Goal: Task Accomplishment & Management: Use online tool/utility

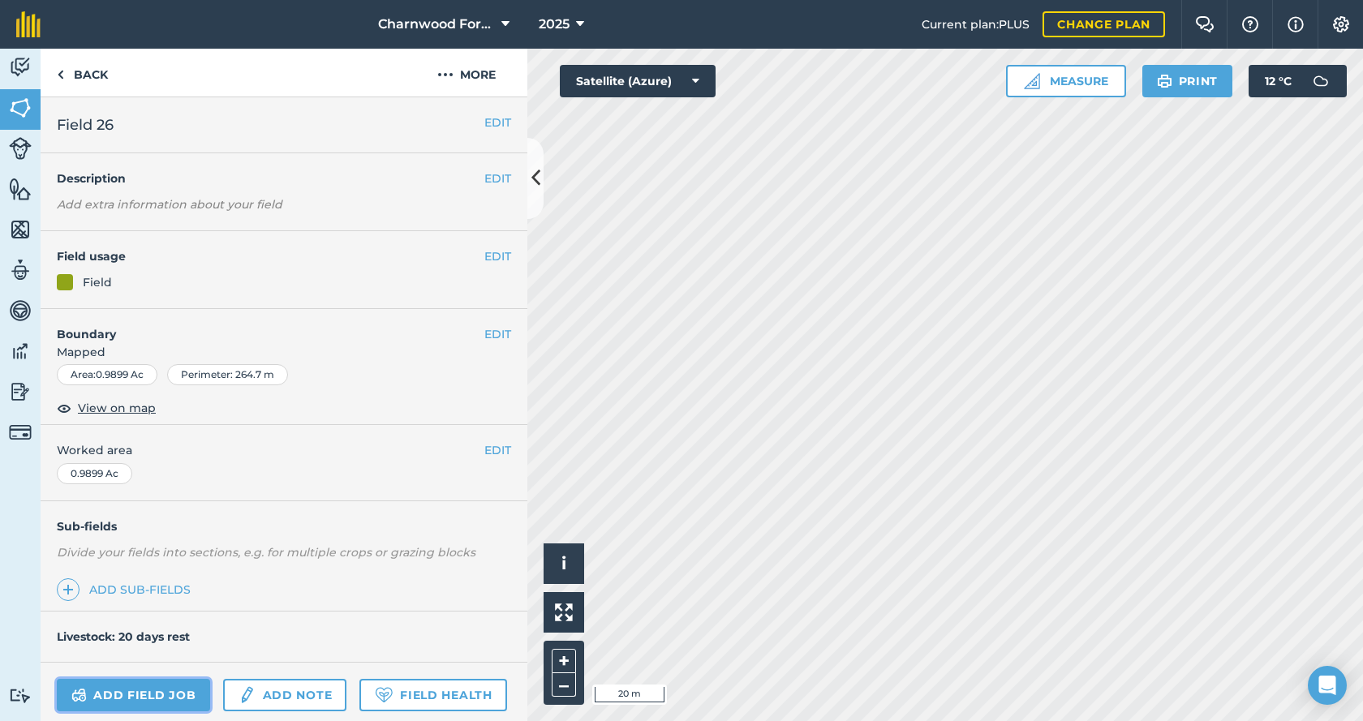
click at [167, 701] on link "Add field job" at bounding box center [133, 695] width 153 height 32
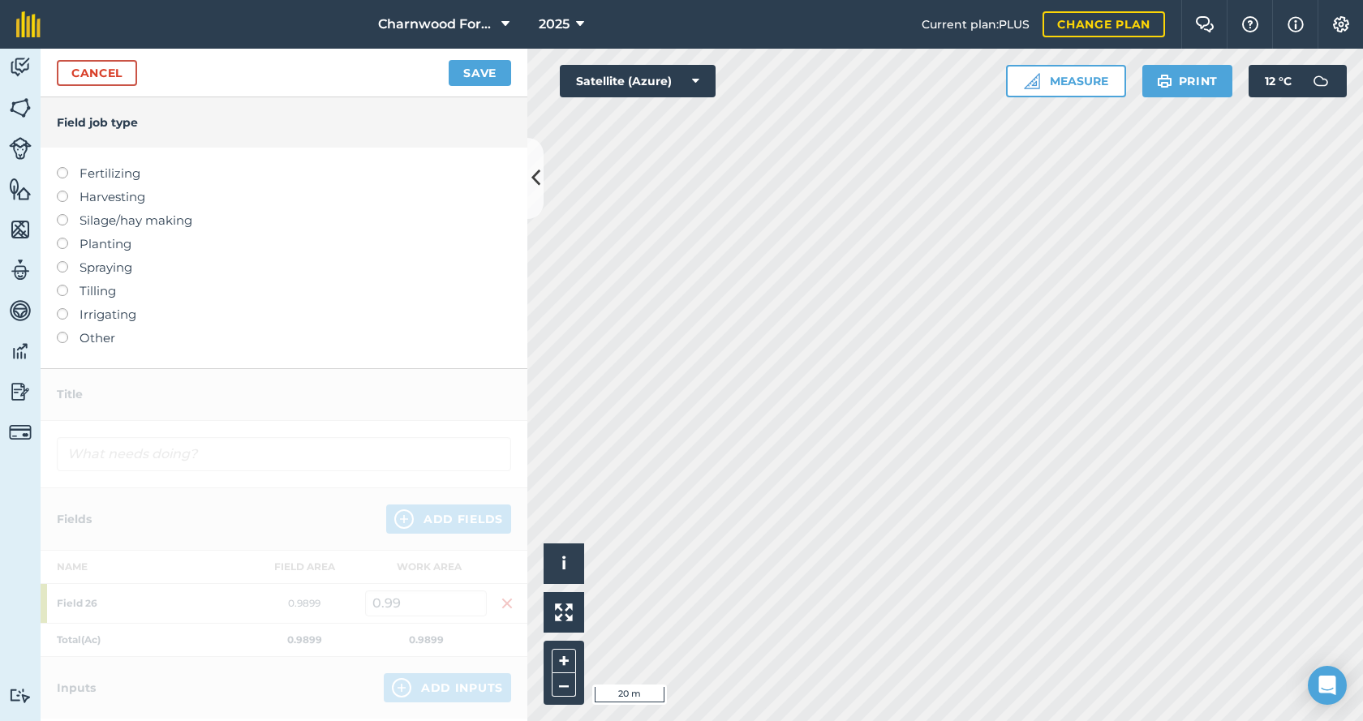
click at [58, 342] on label "Other" at bounding box center [284, 338] width 454 height 19
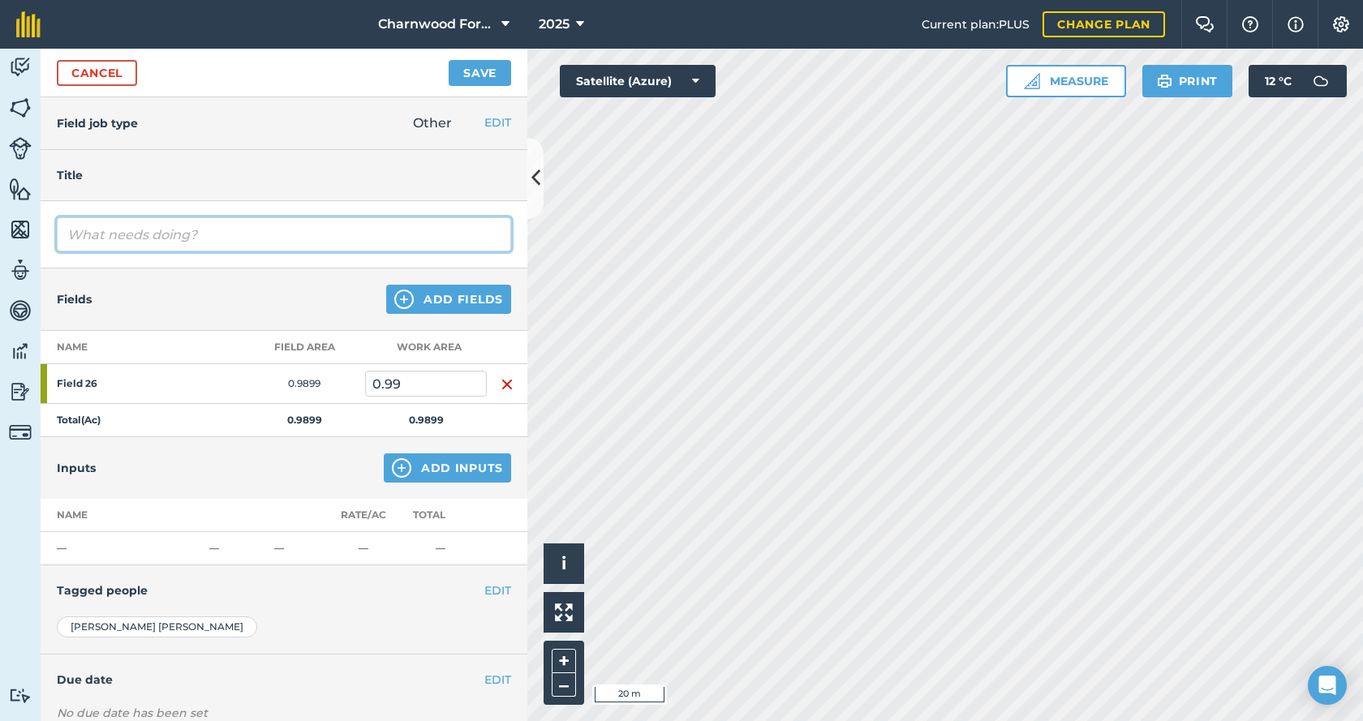
click at [191, 251] on input "text" at bounding box center [284, 234] width 454 height 34
type input "topping"
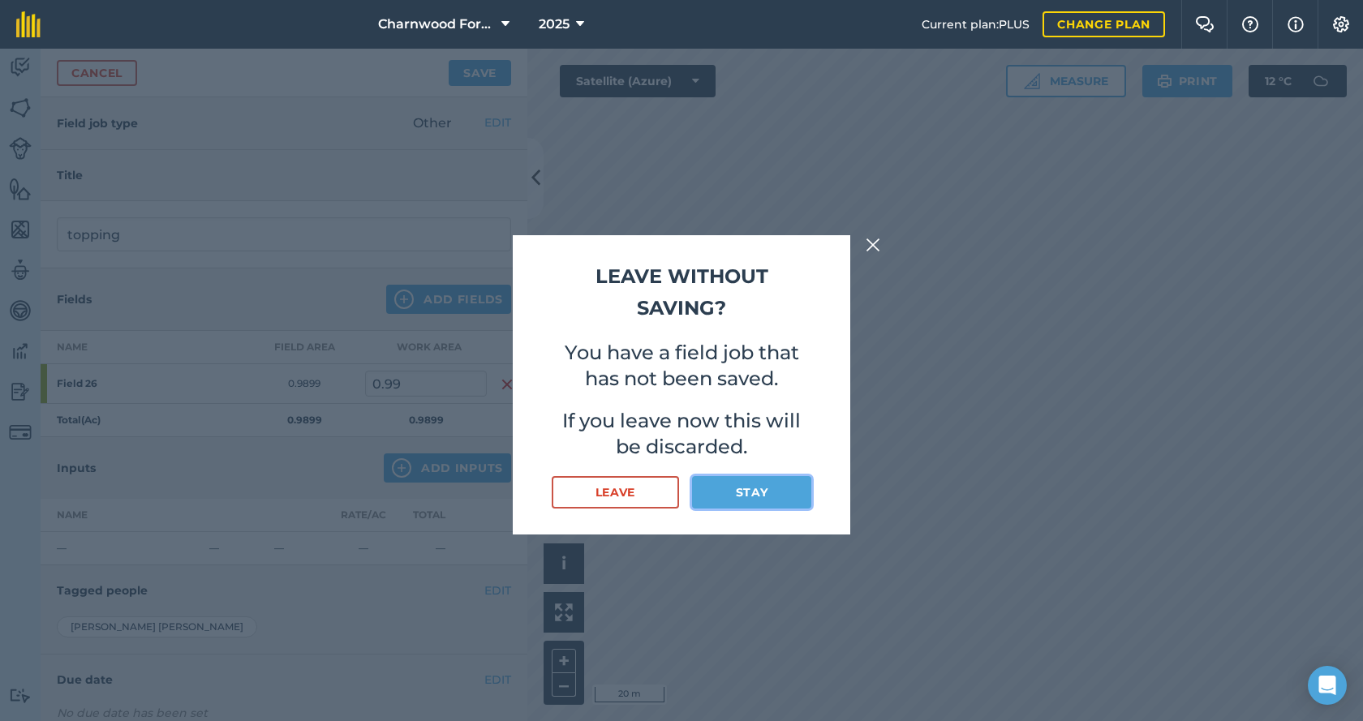
click at [759, 501] on button "Stay" at bounding box center [751, 492] width 119 height 32
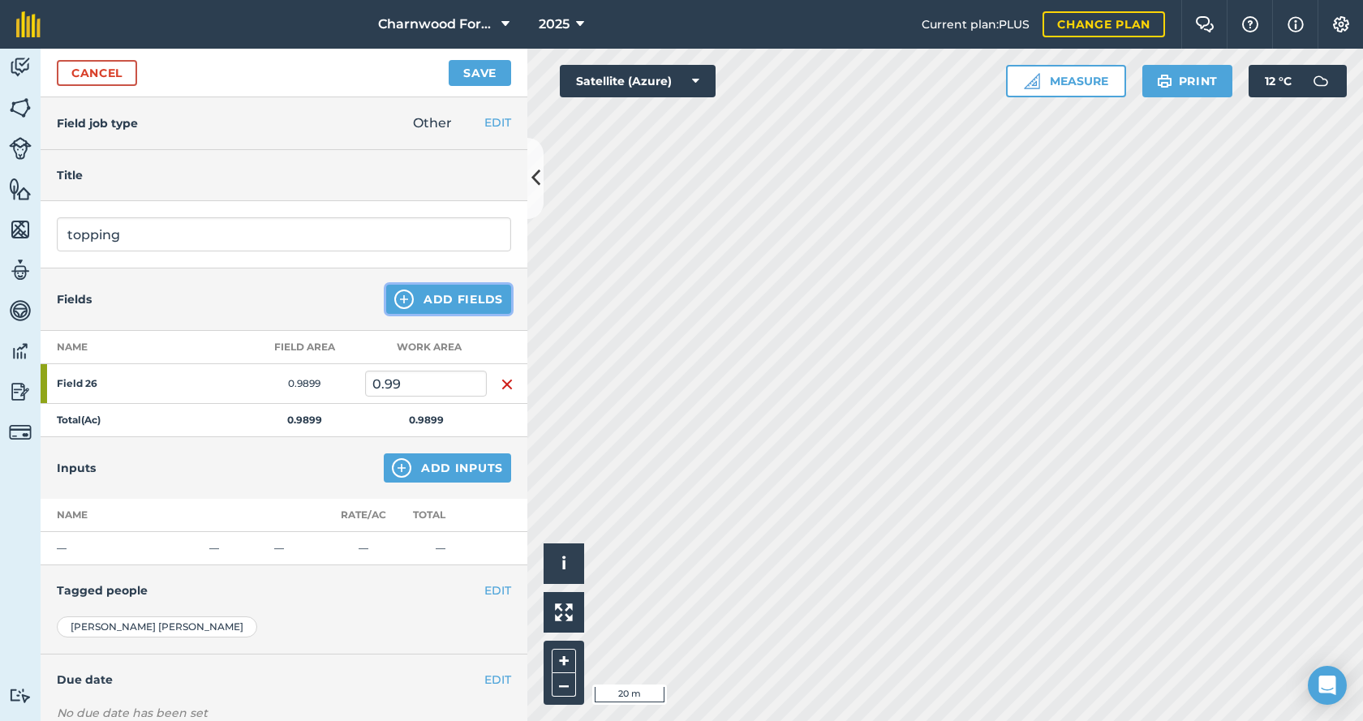
click at [404, 300] on button "Add Fields" at bounding box center [448, 299] width 125 height 29
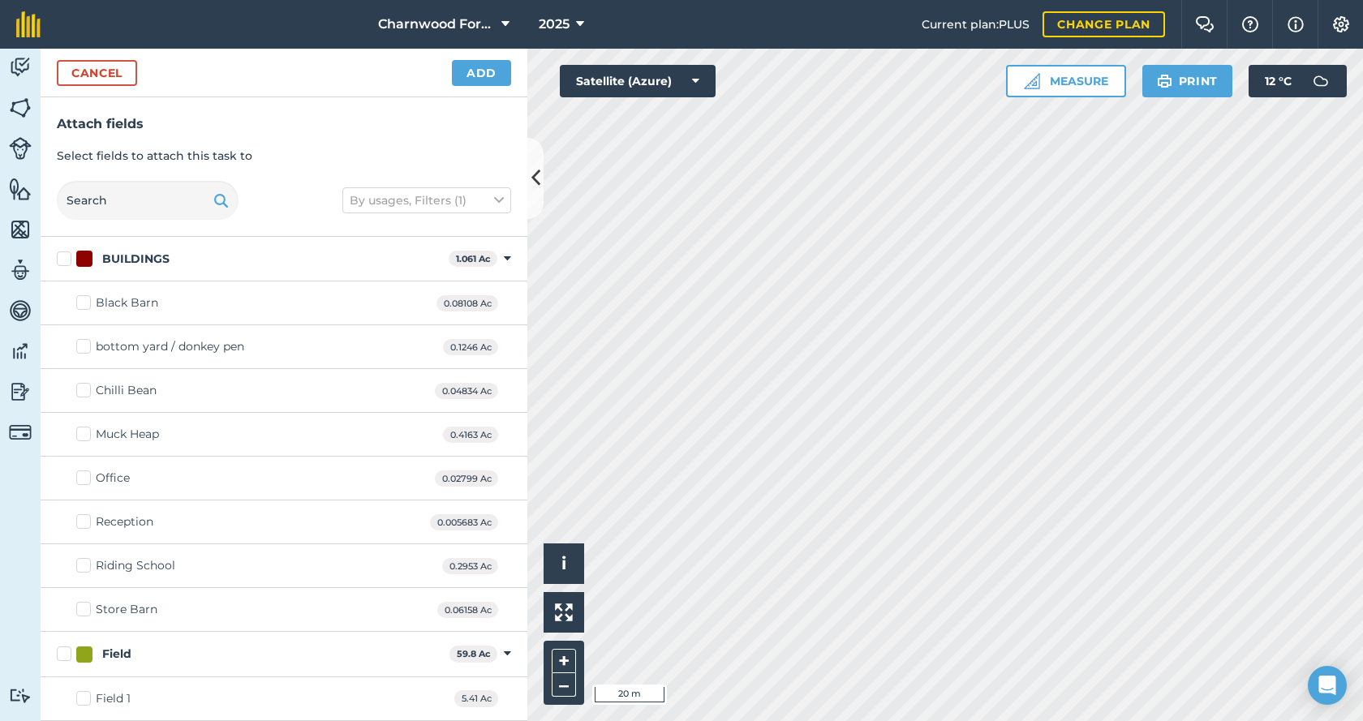
checkbox input "true"
click at [497, 75] on button "Add" at bounding box center [481, 73] width 59 height 26
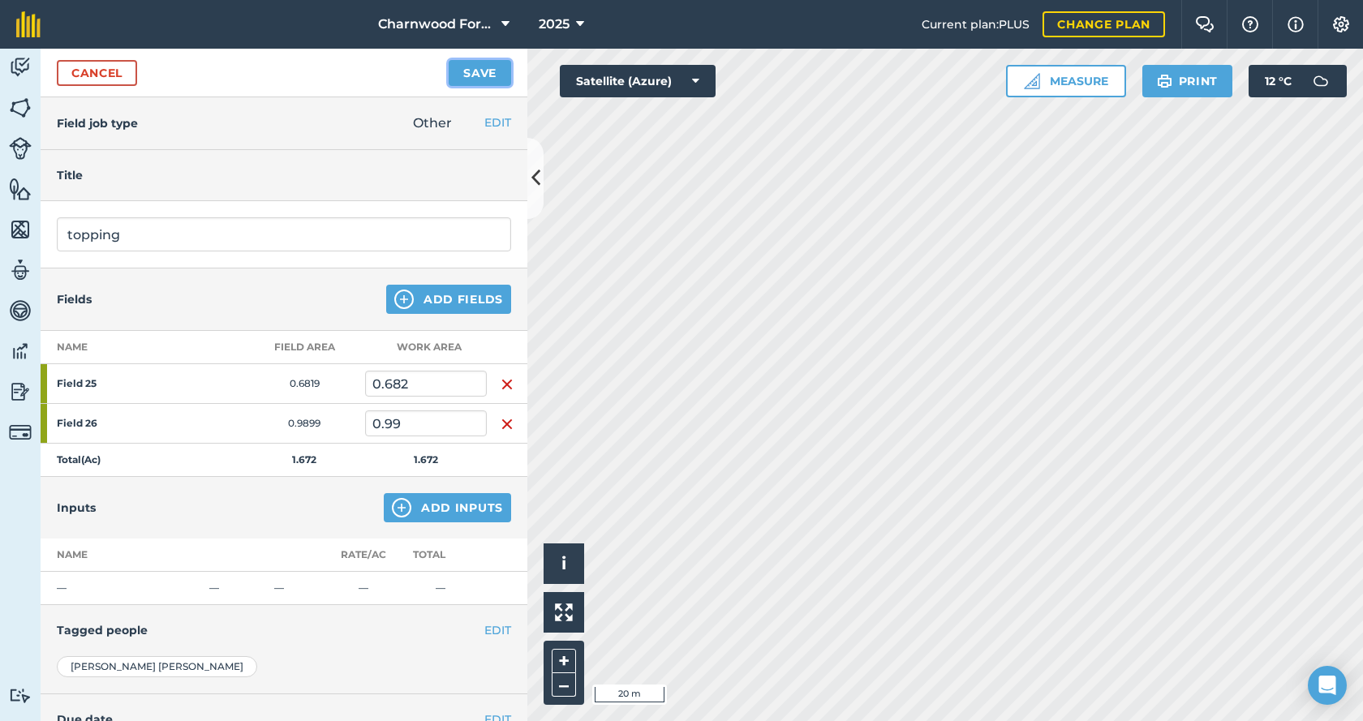
click at [471, 82] on button "Save" at bounding box center [480, 73] width 62 height 26
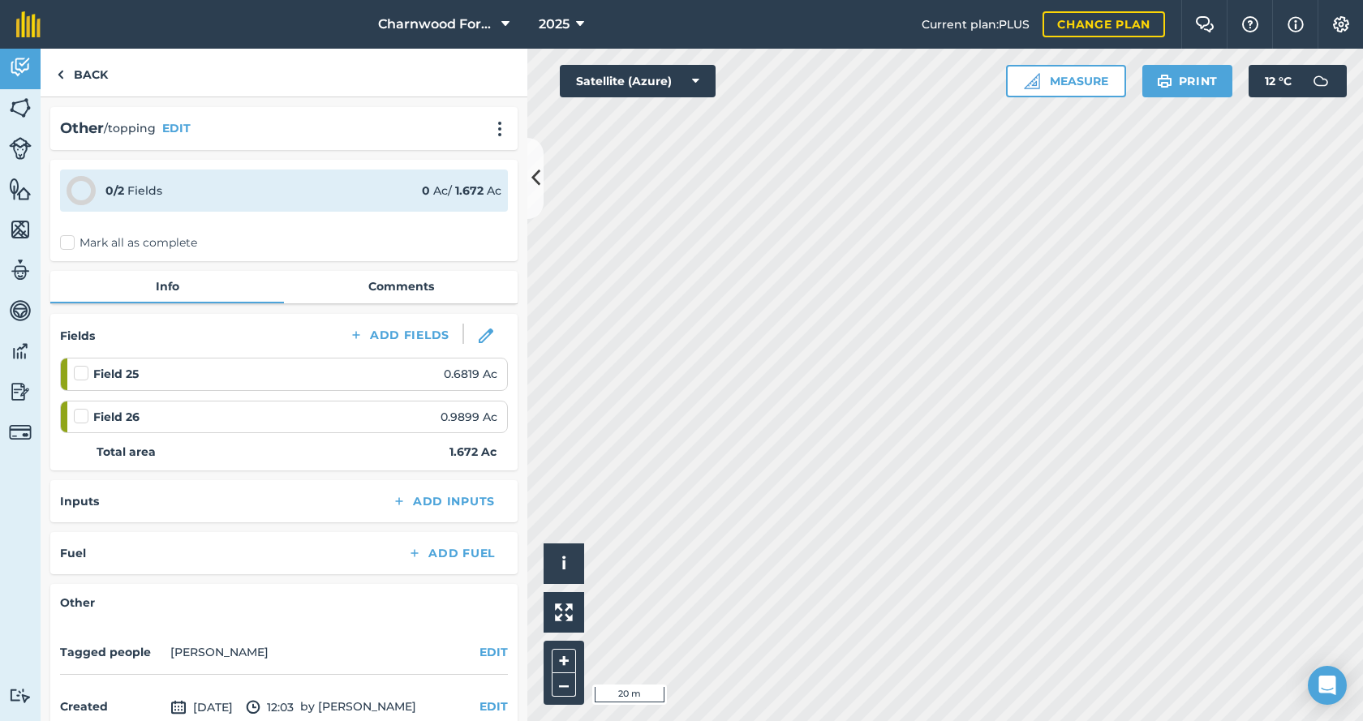
click at [75, 365] on label at bounding box center [83, 365] width 19 height 0
click at [75, 371] on input "checkbox" at bounding box center [79, 370] width 11 height 11
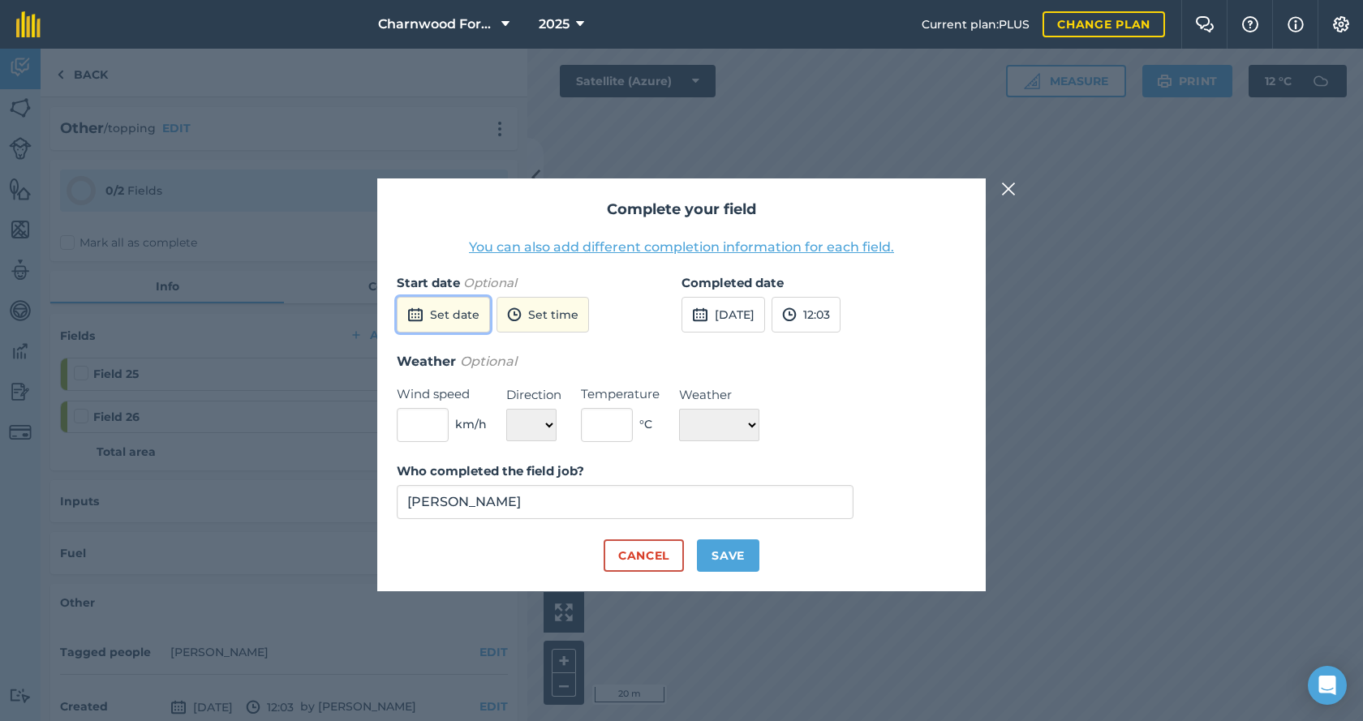
click at [436, 312] on button "Set date" at bounding box center [443, 315] width 93 height 36
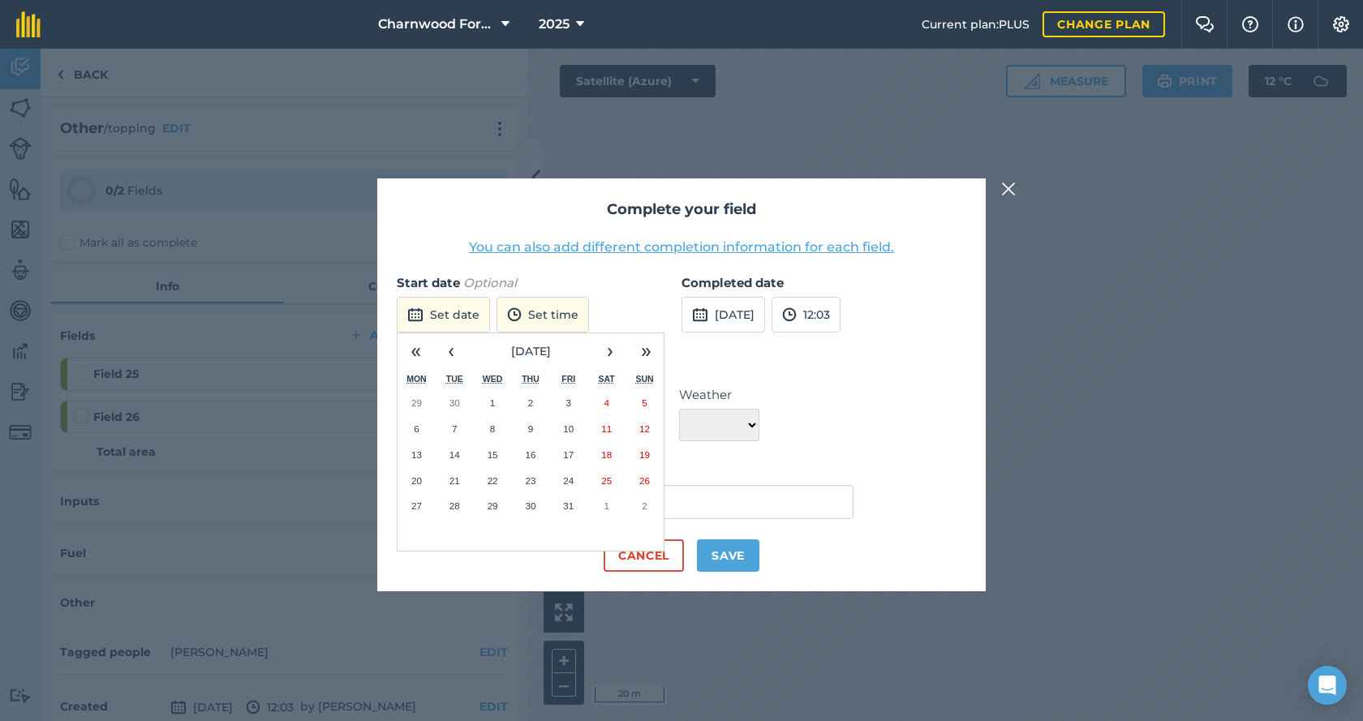
click at [496, 458] on abbr "15" at bounding box center [493, 455] width 11 height 11
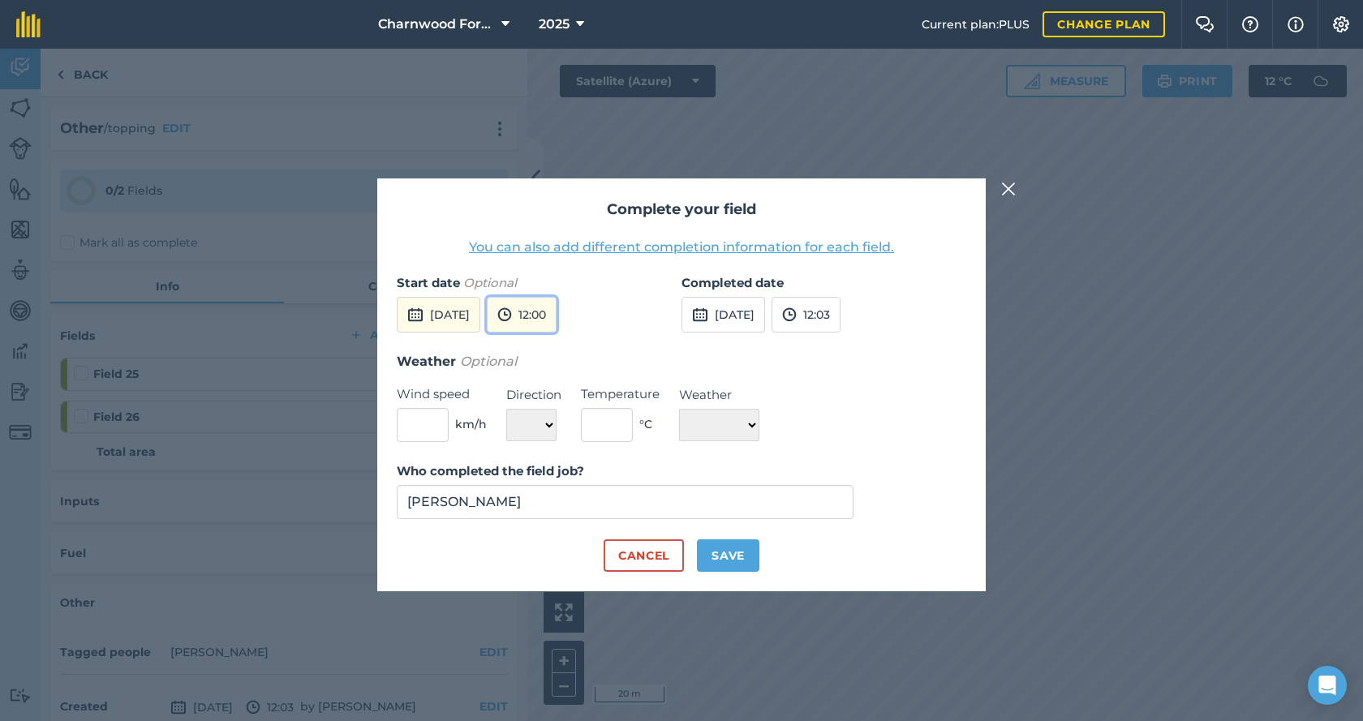
click at [512, 322] on img at bounding box center [504, 314] width 15 height 19
click at [561, 378] on button "09:30" at bounding box center [526, 376] width 76 height 26
click at [746, 318] on button "[DATE]" at bounding box center [724, 315] width 84 height 36
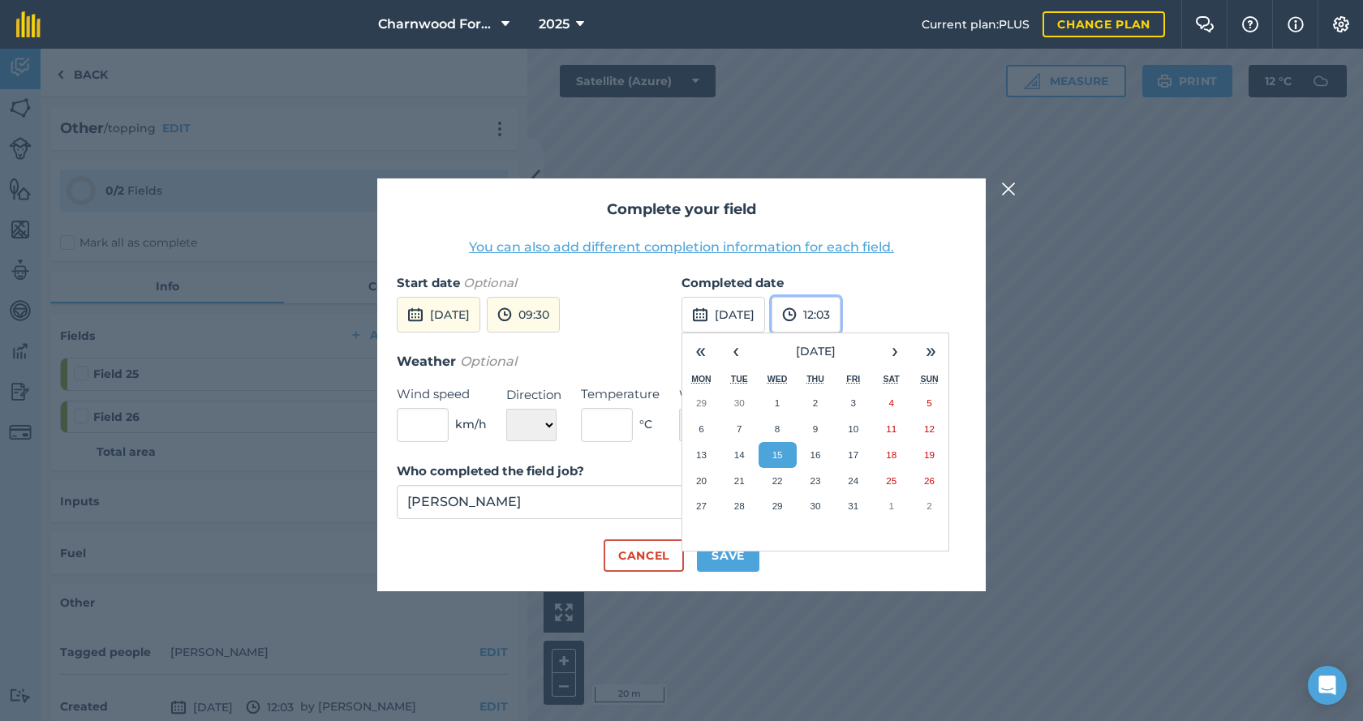
click at [841, 321] on button "12:03" at bounding box center [806, 315] width 69 height 36
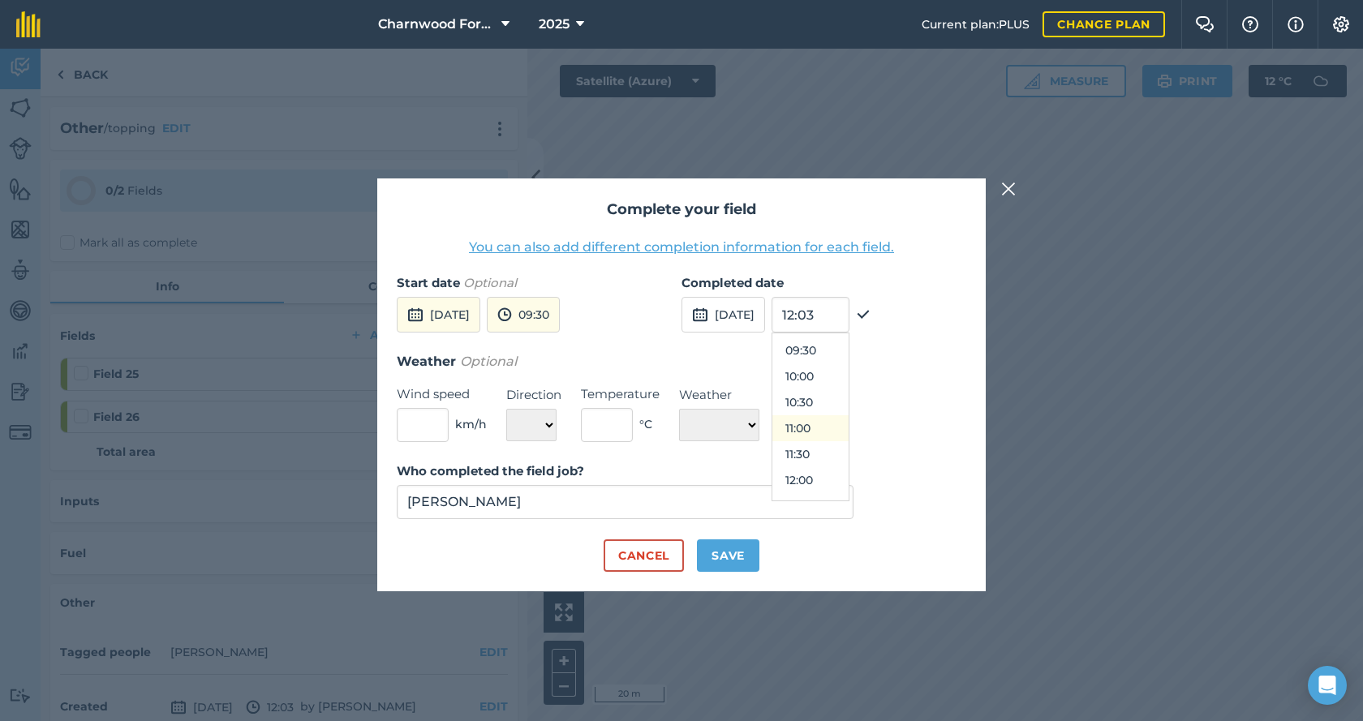
scroll to position [490, 0]
click at [844, 399] on button "10:30" at bounding box center [810, 402] width 76 height 26
click at [721, 552] on button "Save" at bounding box center [728, 556] width 62 height 32
checkbox input "true"
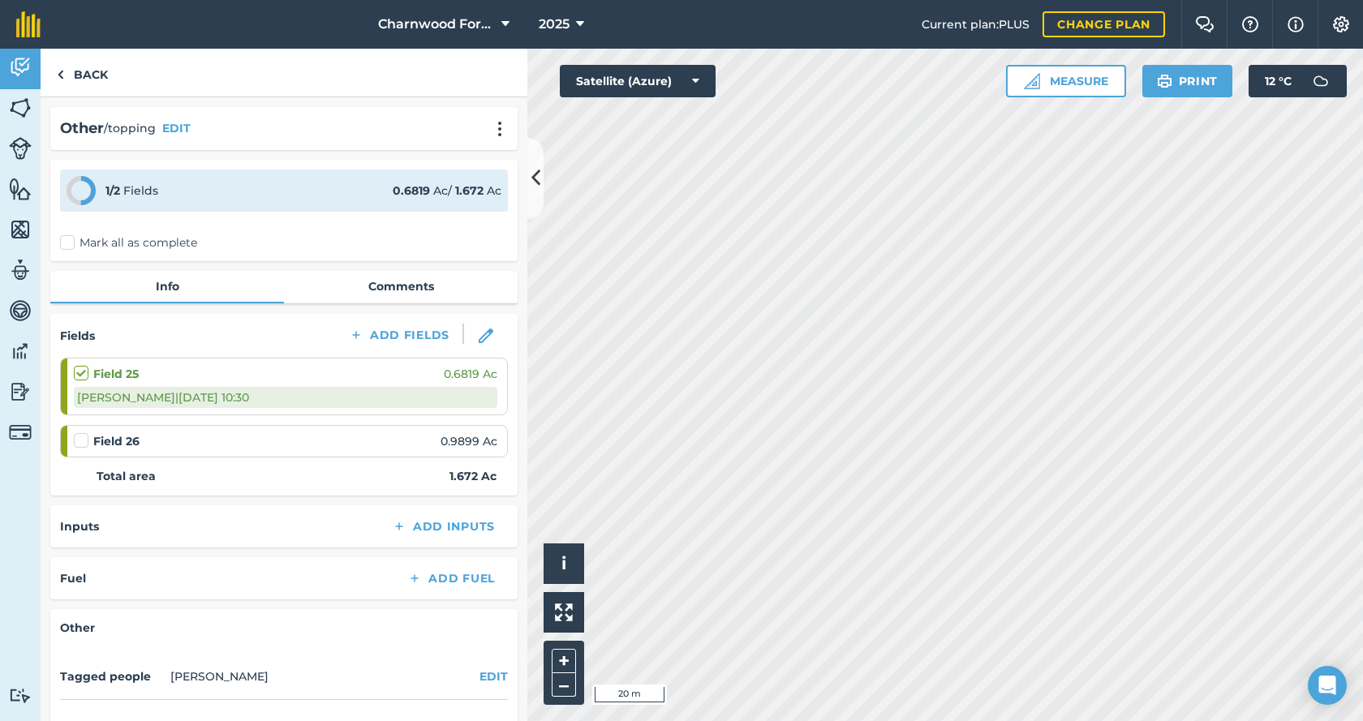
click at [80, 432] on label at bounding box center [83, 432] width 19 height 0
click at [80, 436] on input "checkbox" at bounding box center [79, 437] width 11 height 11
checkbox input "false"
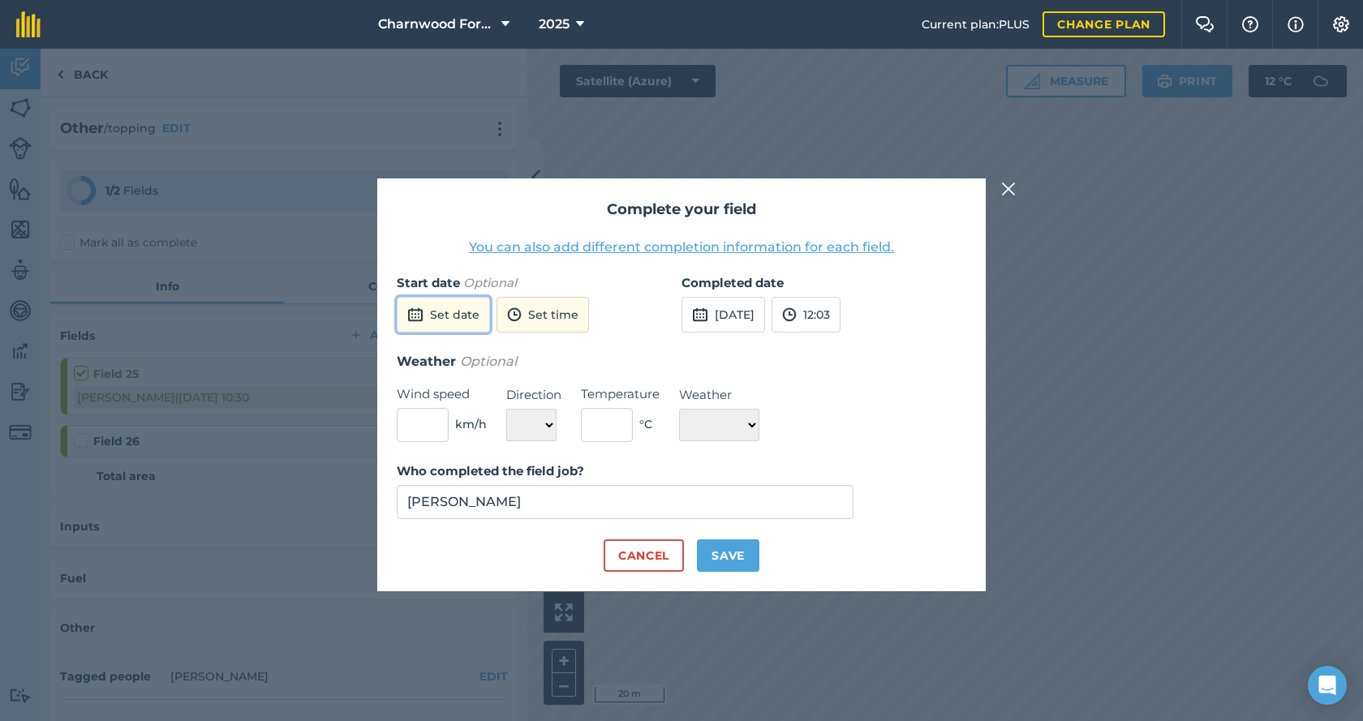
drag, startPoint x: 398, startPoint y: 308, endPoint x: 438, endPoint y: 313, distance: 40.1
click at [399, 308] on button "Set date" at bounding box center [443, 315] width 93 height 36
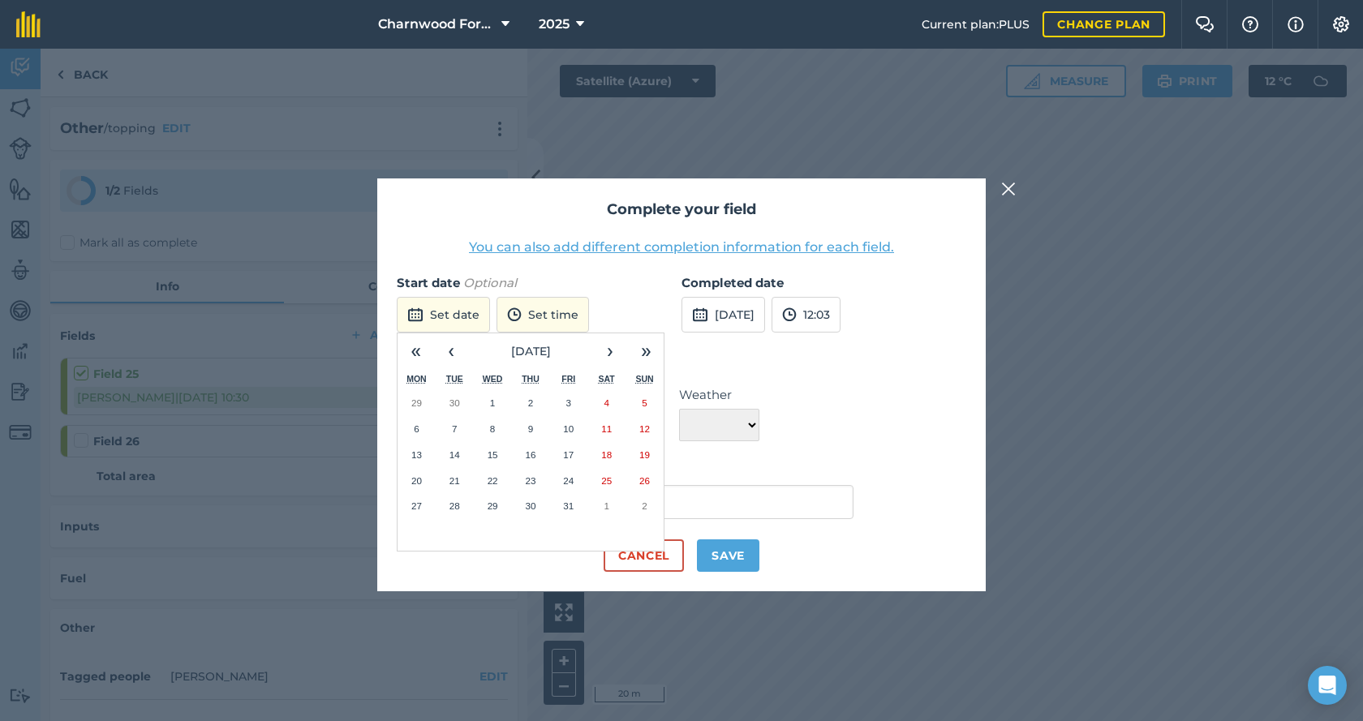
click at [493, 458] on abbr "15" at bounding box center [493, 455] width 11 height 11
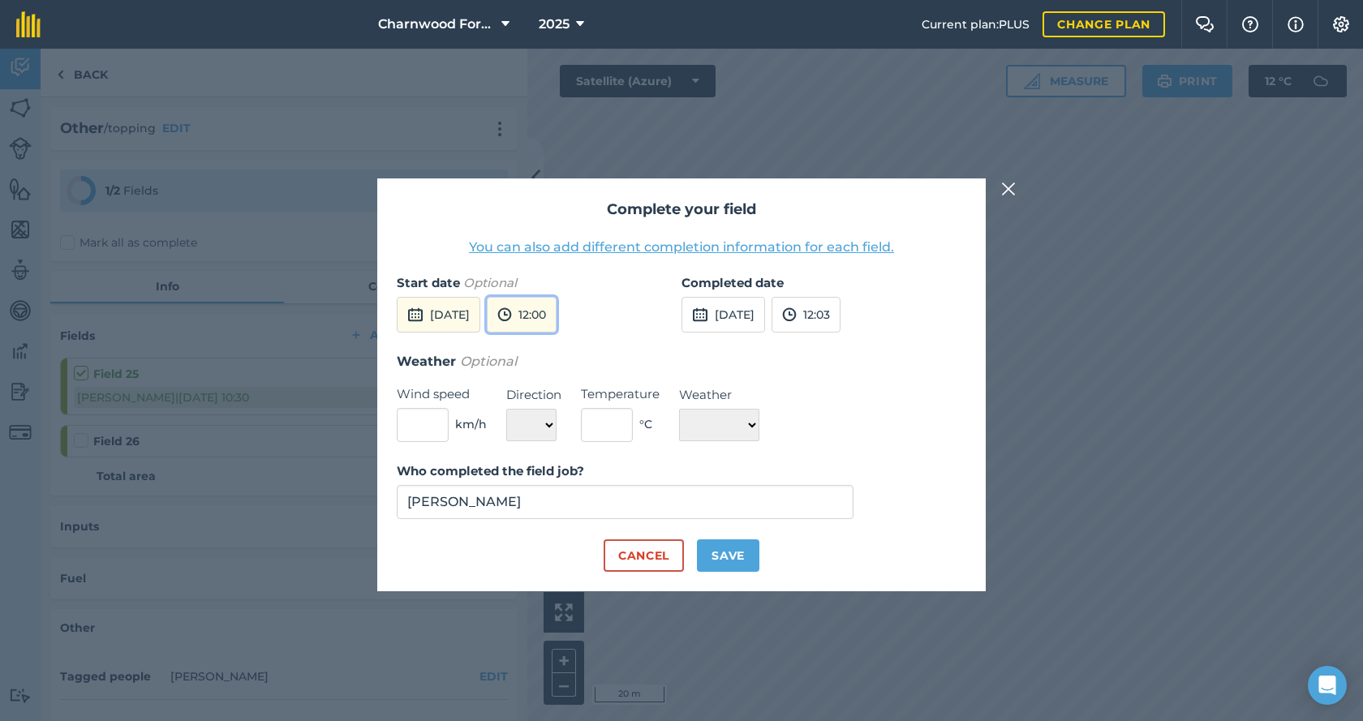
click at [557, 325] on button "12:00" at bounding box center [522, 315] width 70 height 36
click at [561, 430] on button "10:30" at bounding box center [526, 428] width 76 height 26
click at [756, 316] on button "[DATE]" at bounding box center [724, 315] width 84 height 36
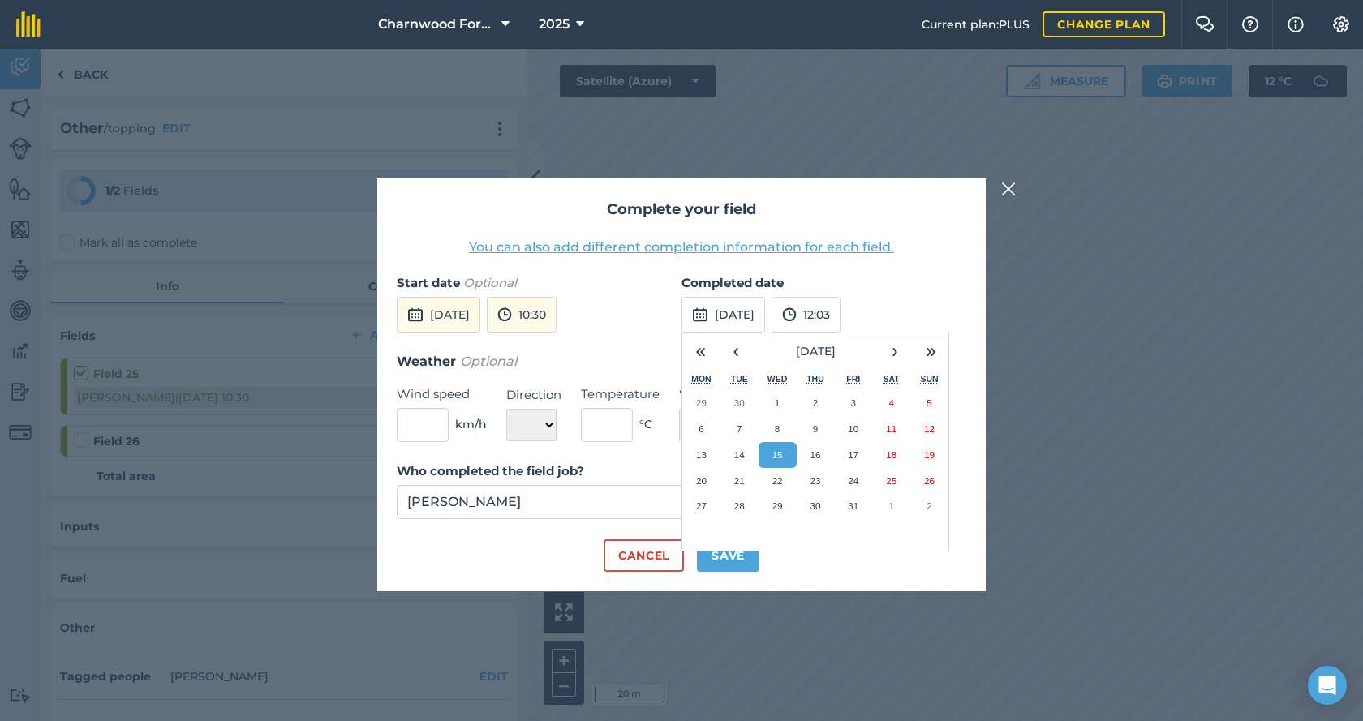
click at [773, 453] on abbr "15" at bounding box center [777, 455] width 11 height 11
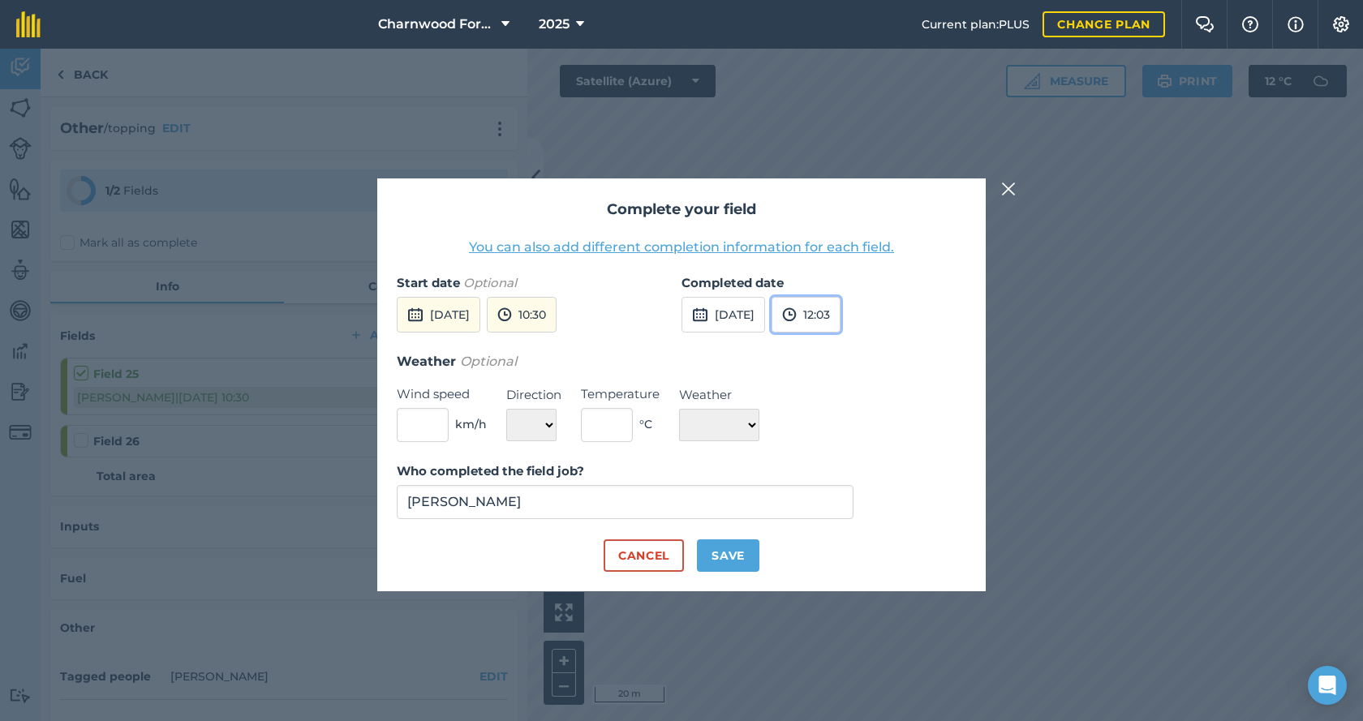
click at [836, 328] on button "12:03" at bounding box center [806, 315] width 69 height 36
click at [742, 555] on button "Save" at bounding box center [728, 556] width 62 height 32
checkbox input "true"
